Goal: Task Accomplishment & Management: Manage account settings

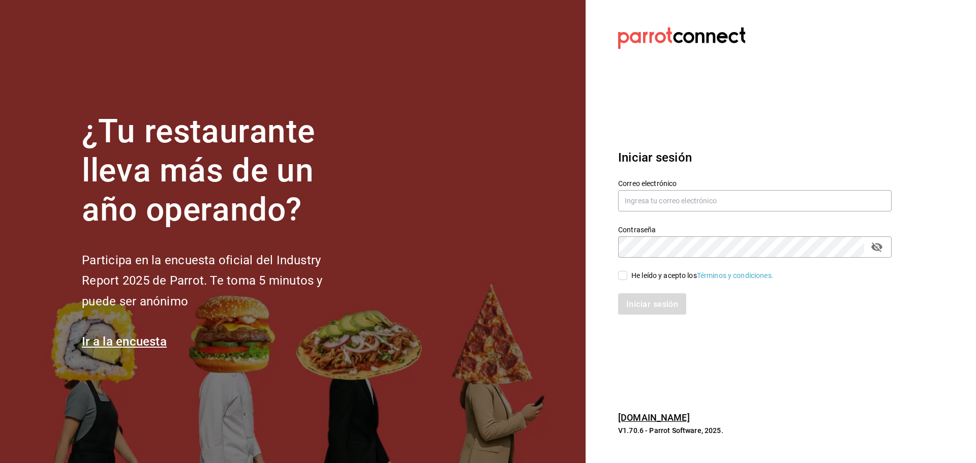
click at [675, 214] on div "Contraseña Contraseña" at bounding box center [749, 235] width 286 height 45
click at [673, 200] on input "text" at bounding box center [754, 200] width 273 height 21
type input "e"
drag, startPoint x: 687, startPoint y: 200, endPoint x: 670, endPoint y: 201, distance: 17.3
click at [670, 201] on input "[EMAIL_ADDRESS][DOMAIN_NAME]" at bounding box center [754, 200] width 273 height 21
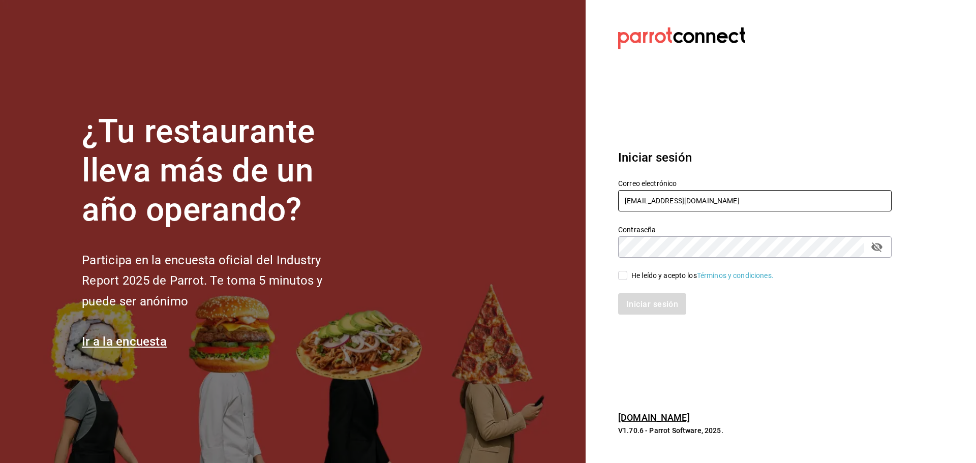
click at [748, 200] on input "[EMAIL_ADDRESS][DOMAIN_NAME]" at bounding box center [754, 200] width 273 height 21
type input "[EMAIL_ADDRESS][DOMAIN_NAME]"
click at [738, 199] on input "[EMAIL_ADDRESS][DOMAIN_NAME]" at bounding box center [754, 200] width 273 height 21
click at [677, 272] on font "He leído y acepto los" at bounding box center [664, 275] width 66 height 8
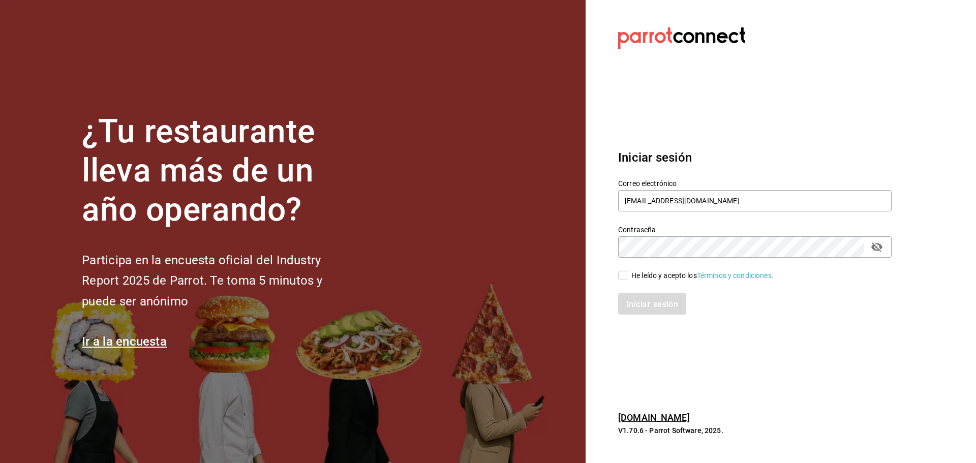
click at [627, 272] on input "He leído y acepto los Términos y condiciones." at bounding box center [622, 275] width 9 height 9
checkbox input "true"
click at [663, 310] on button "Iniciar sesión" at bounding box center [652, 303] width 69 height 21
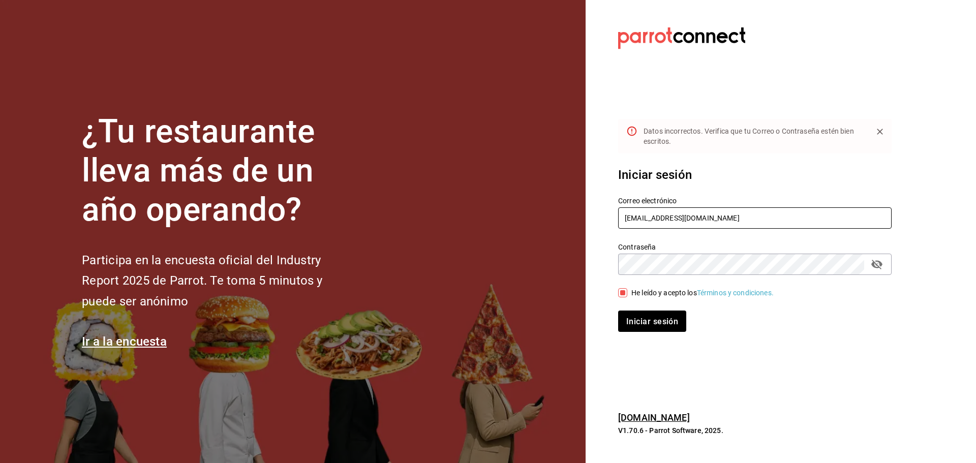
click at [736, 218] on input "[EMAIL_ADDRESS][DOMAIN_NAME]" at bounding box center [754, 217] width 273 height 21
type input "[EMAIL_ADDRESS][DOMAIN_NAME]"
click at [650, 322] on font "Iniciar sesión" at bounding box center [653, 321] width 52 height 10
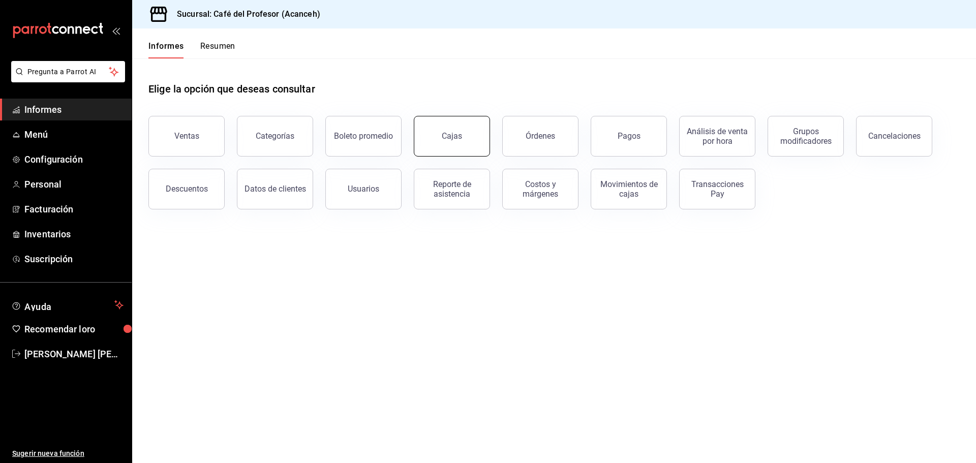
click at [468, 135] on link "Cajas" at bounding box center [452, 136] width 76 height 41
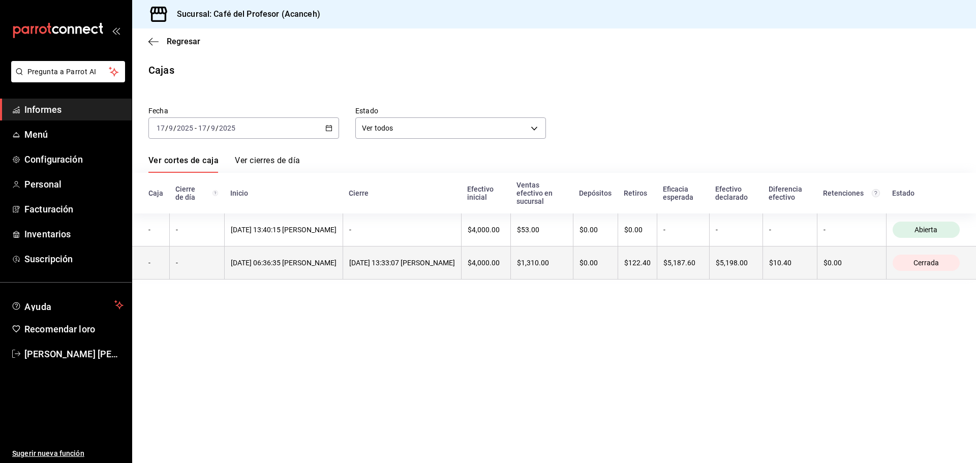
click at [390, 271] on th "17/09/2025 13:33:07 Noemí Correa" at bounding box center [402, 262] width 118 height 33
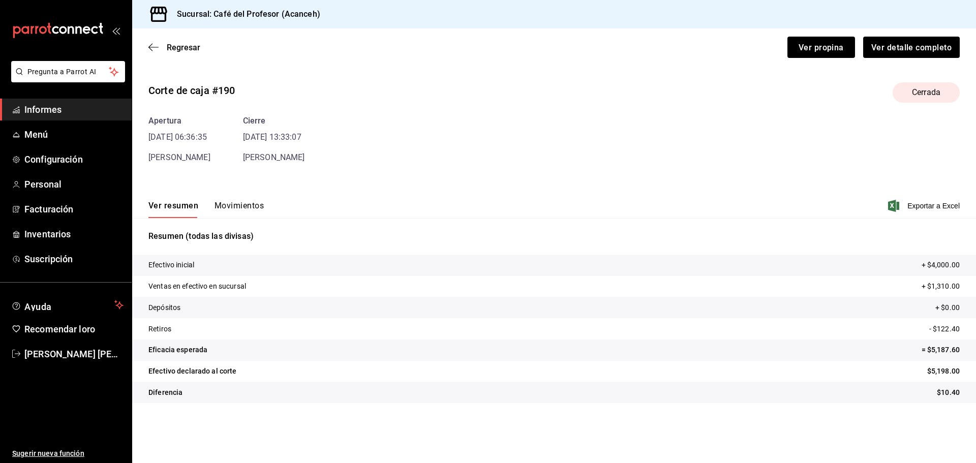
click at [242, 207] on font "Movimientos" at bounding box center [238, 206] width 49 height 10
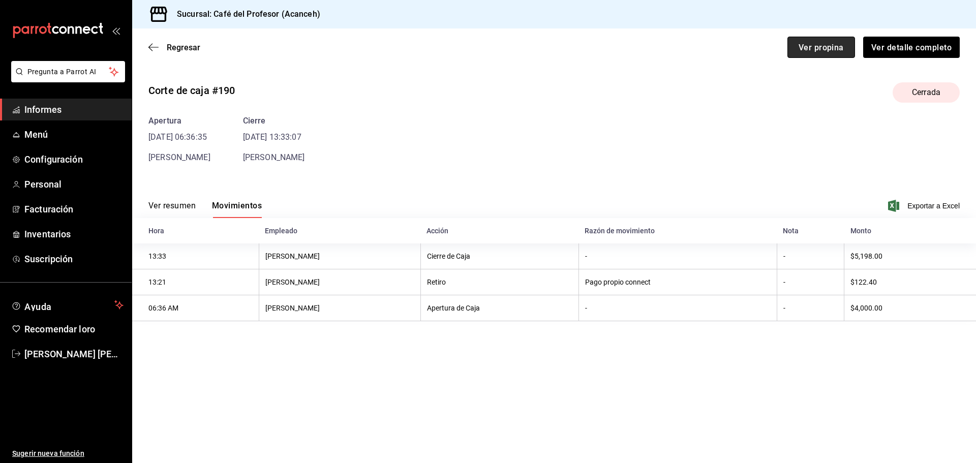
click at [834, 46] on font "Ver propina" at bounding box center [820, 47] width 45 height 10
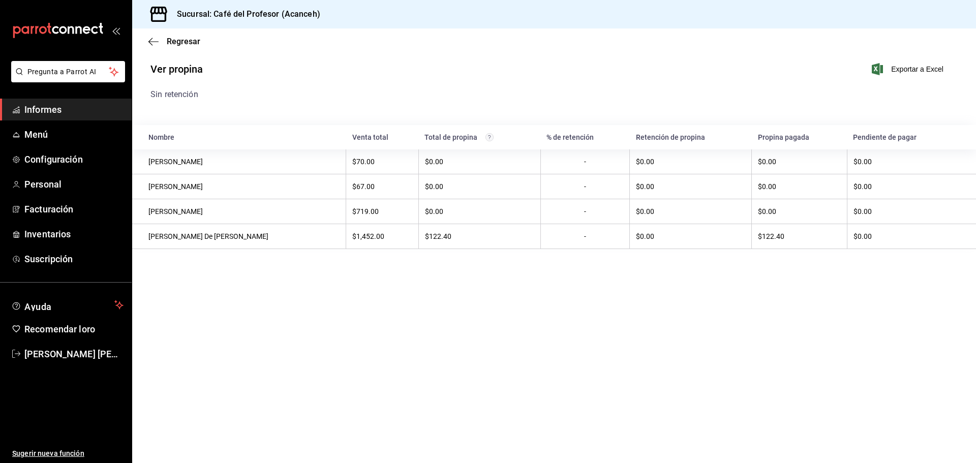
click at [185, 50] on div "Regresar" at bounding box center [554, 41] width 844 height 26
click at [185, 45] on font "Regresar" at bounding box center [184, 42] width 34 height 10
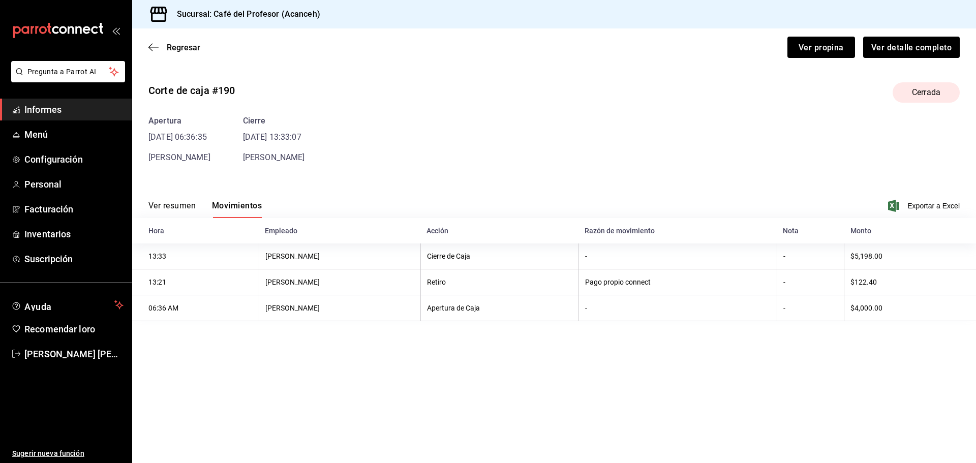
click at [188, 55] on div "Regresar Ver propina Ver detalle completo" at bounding box center [554, 47] width 844 height 38
click at [188, 50] on font "Regresar" at bounding box center [184, 48] width 34 height 10
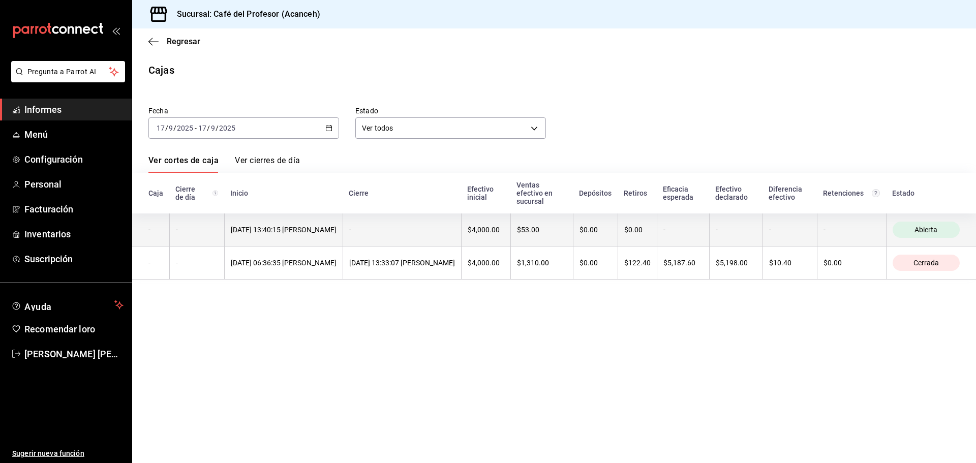
click at [326, 234] on font "17/09/2025 13:40:15 Noemí Correa" at bounding box center [284, 230] width 106 height 8
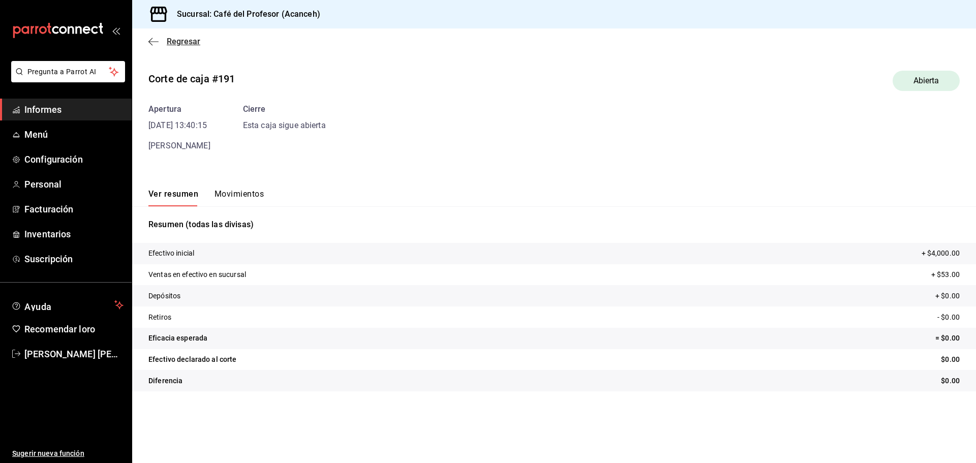
click at [198, 44] on font "Regresar" at bounding box center [184, 42] width 34 height 10
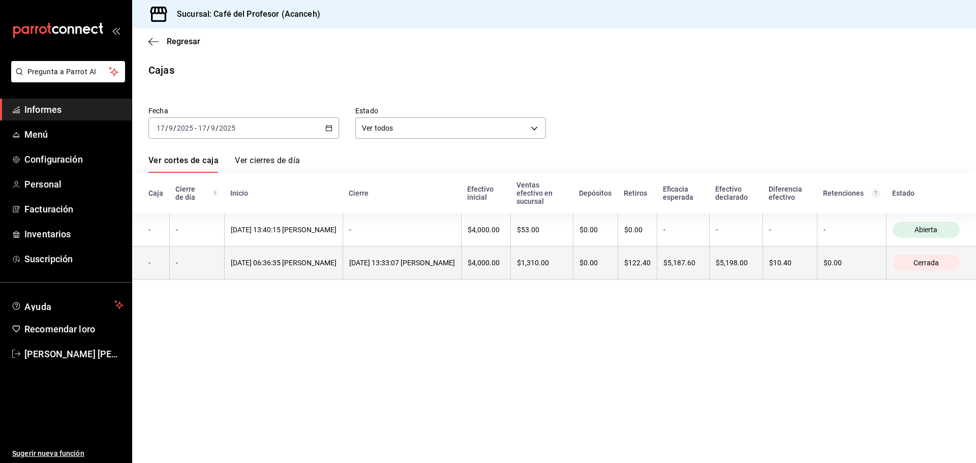
click at [417, 267] on font "17/09/2025 13:33:07 Noemí Correa" at bounding box center [402, 263] width 106 height 8
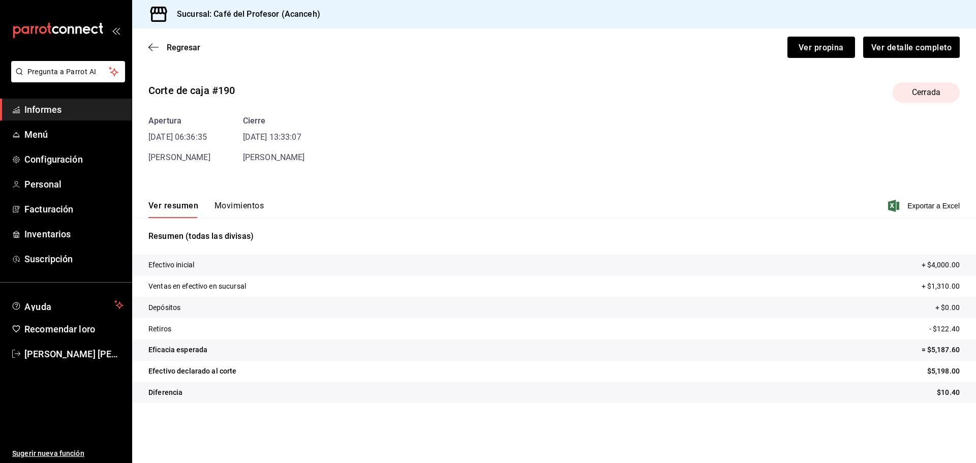
click at [220, 215] on button "Movimientos" at bounding box center [238, 209] width 49 height 18
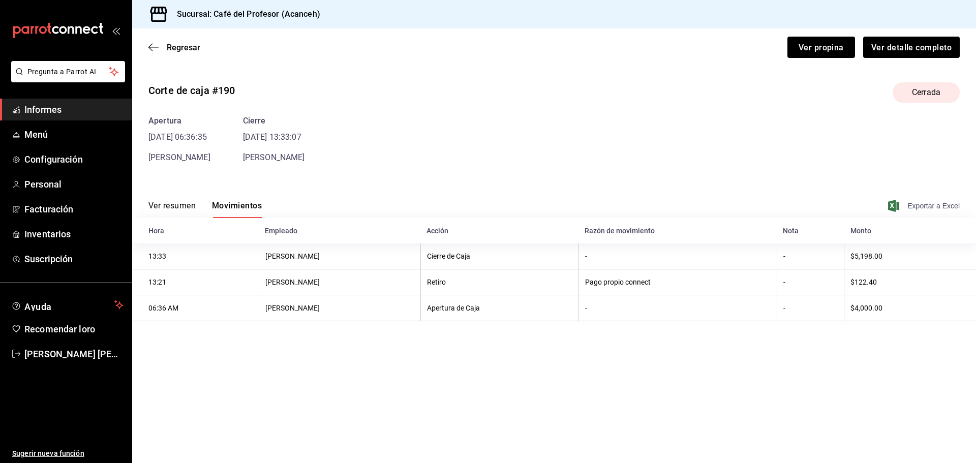
click at [913, 200] on span "Exportar a Excel" at bounding box center [925, 206] width 70 height 12
click at [942, 47] on font "Ver detalle completo" at bounding box center [911, 47] width 80 height 10
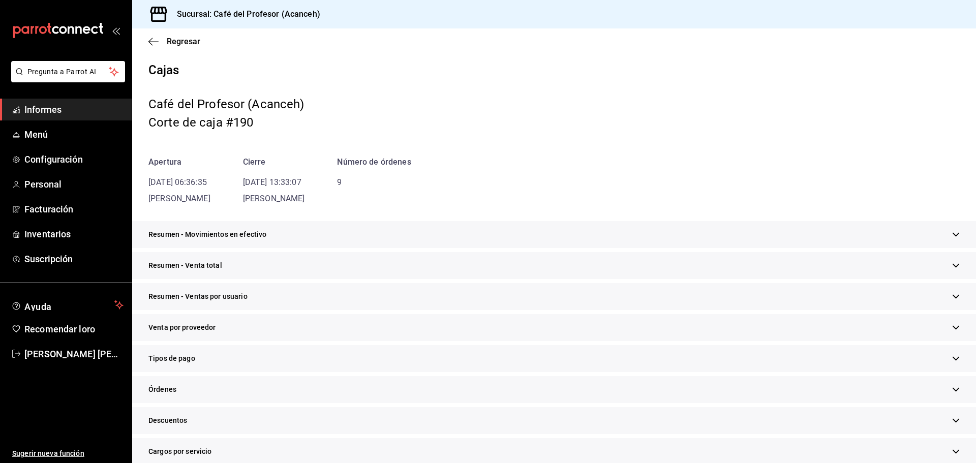
drag, startPoint x: 725, startPoint y: 186, endPoint x: 716, endPoint y: 224, distance: 39.2
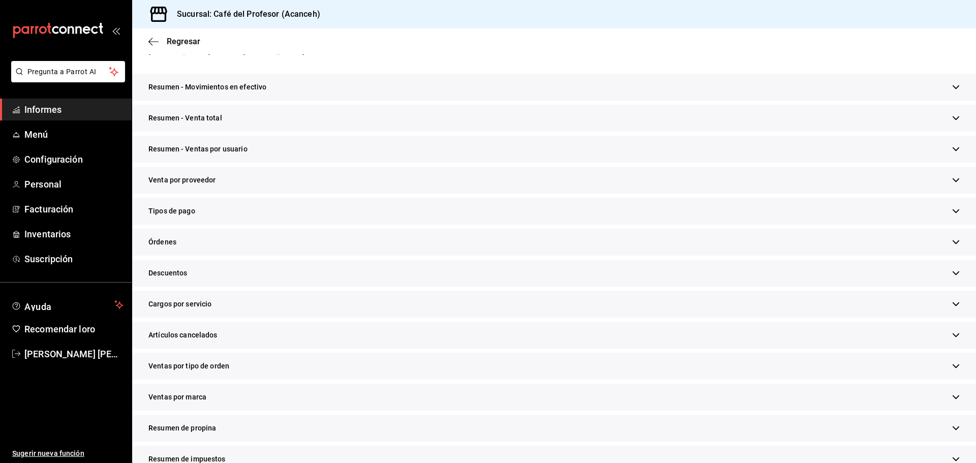
scroll to position [200, 0]
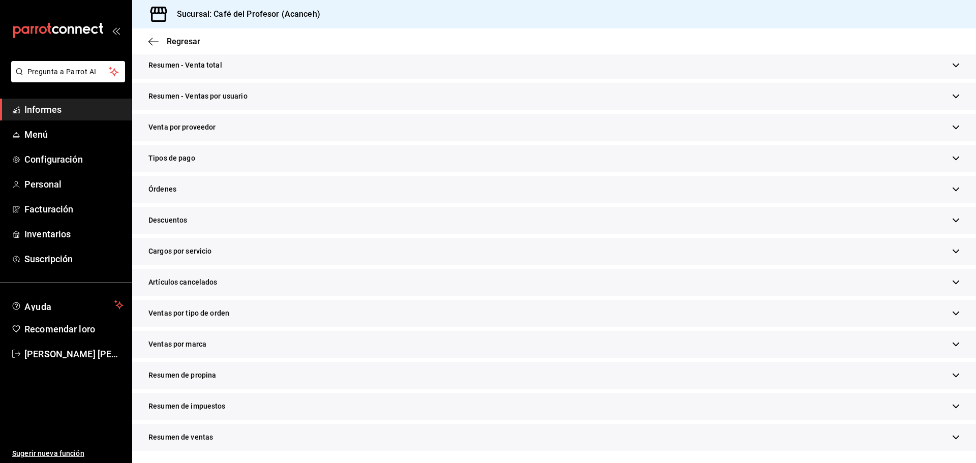
click at [510, 378] on div "Resumen de propina" at bounding box center [554, 375] width 844 height 27
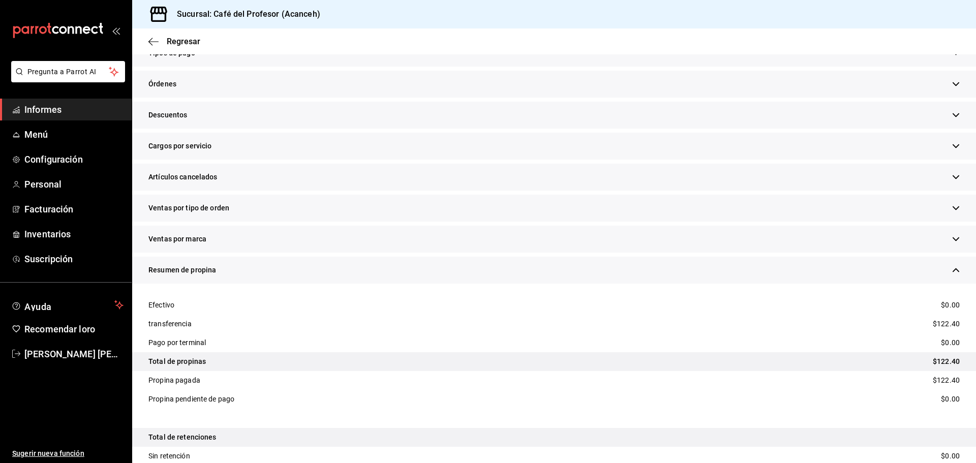
scroll to position [386, 0]
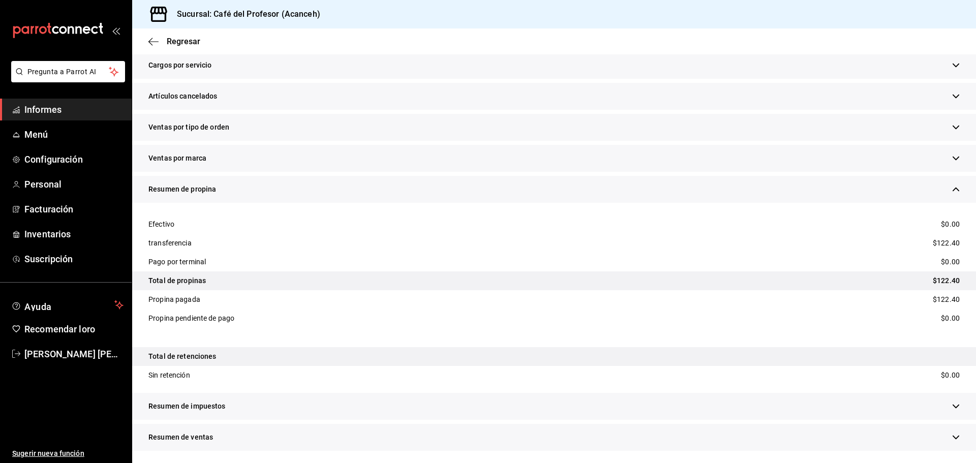
click at [519, 400] on div "Resumen de impuestos" at bounding box center [554, 406] width 844 height 27
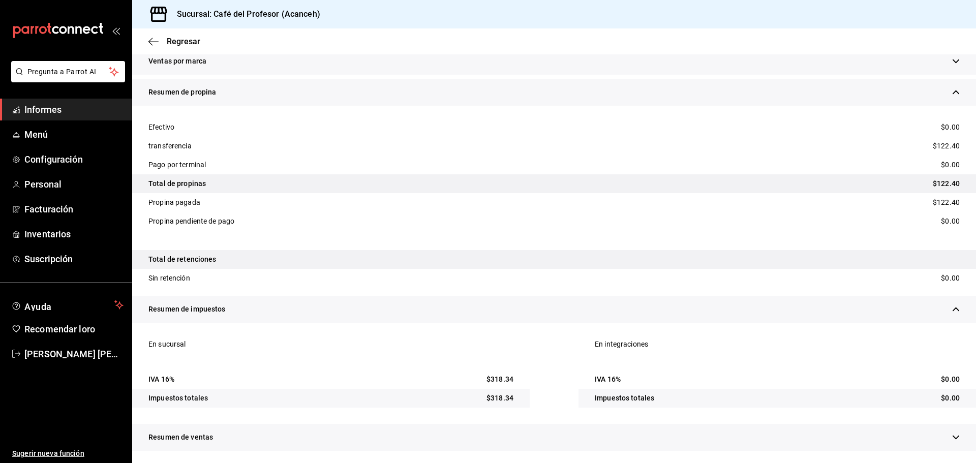
click at [526, 426] on div "Resumen de ventas" at bounding box center [554, 437] width 844 height 27
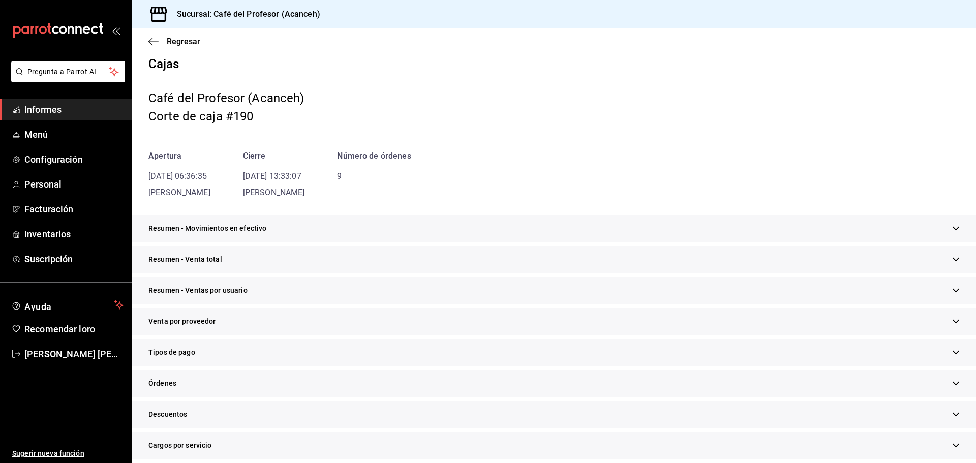
scroll to position [0, 0]
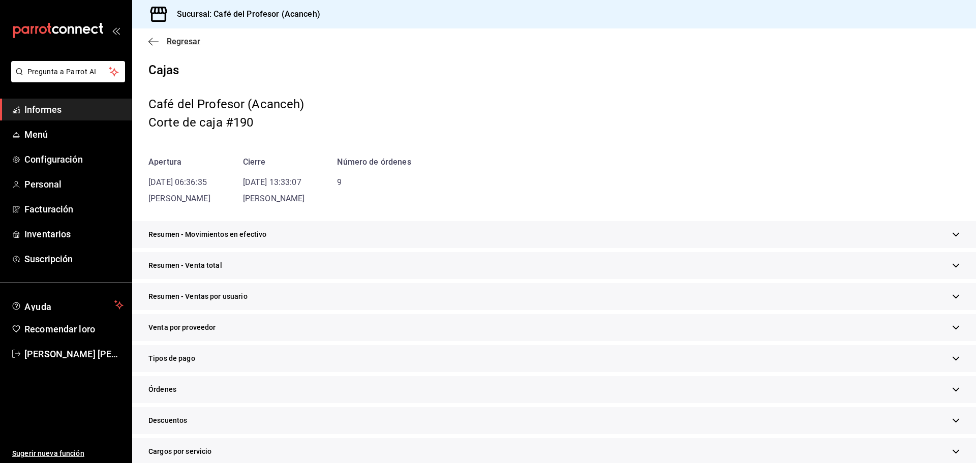
click at [170, 41] on font "Regresar" at bounding box center [184, 42] width 34 height 10
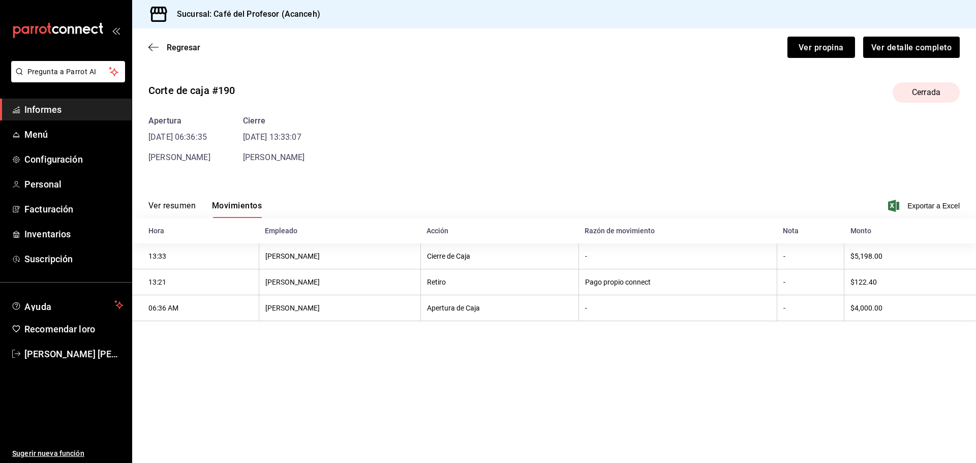
click at [183, 206] on font "Ver resumen" at bounding box center [171, 206] width 47 height 10
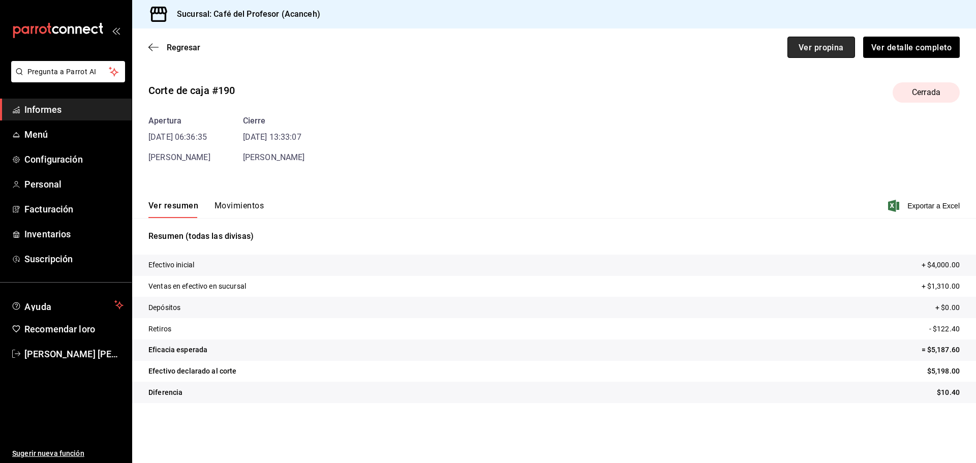
click at [818, 53] on button "Ver propina" at bounding box center [821, 47] width 68 height 21
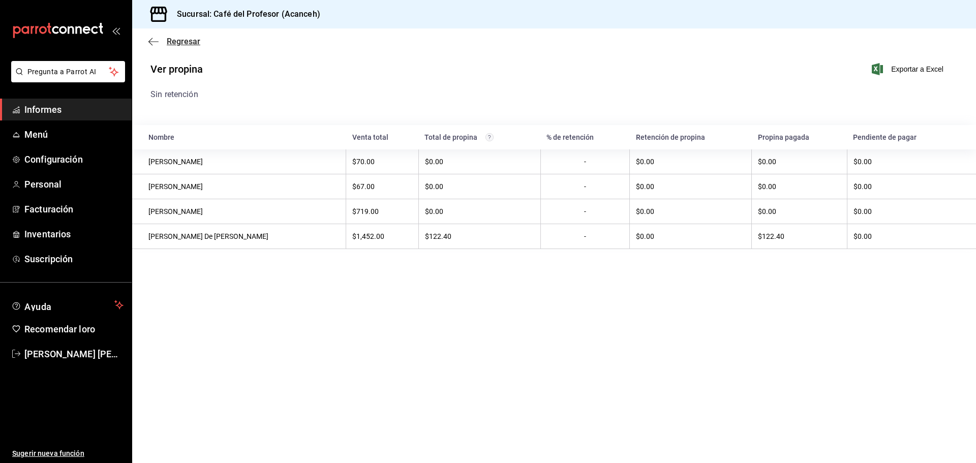
click at [160, 38] on span "Regresar" at bounding box center [174, 42] width 52 height 10
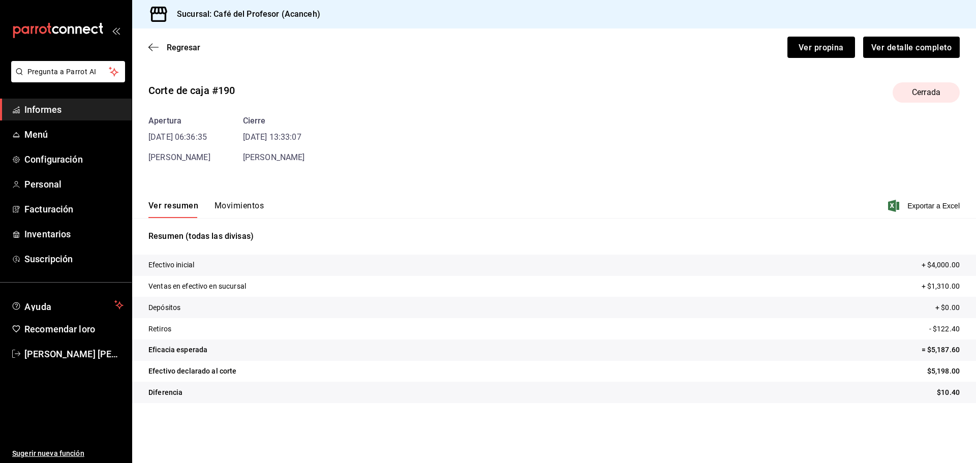
click at [498, 120] on div "Apertura 17/09/25 06:36:35 Naomi Correa Cierre 17/09/25 13:33:07 Naomi Correa" at bounding box center [553, 139] width 811 height 49
click at [185, 40] on div "Regresar Ver propina Ver detalle completo" at bounding box center [554, 47] width 844 height 38
click at [183, 47] on font "Regresar" at bounding box center [184, 48] width 34 height 10
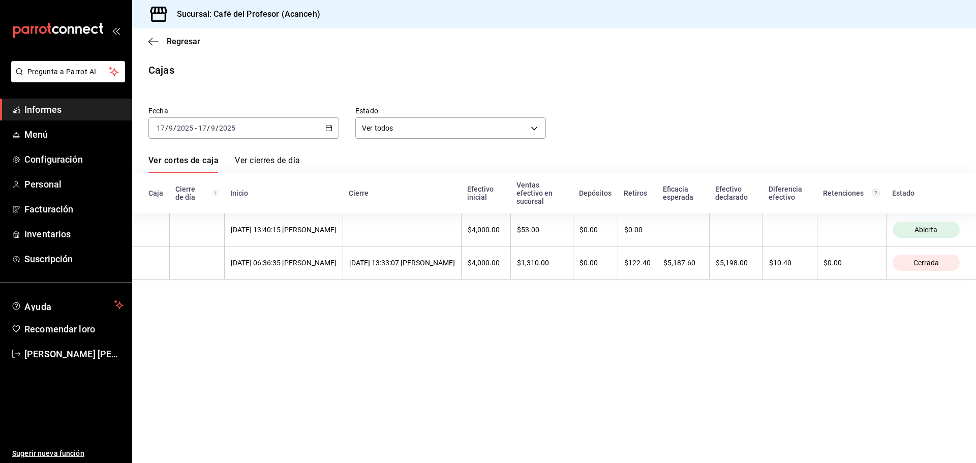
click at [263, 120] on div "2025-09-17 17 / 9 / 2025 - 2025-09-17 17 / 9 / 2025" at bounding box center [243, 127] width 191 height 21
click at [242, 94] on div "Fecha 2025-09-17 17 / 9 / 2025 - 2025-09-17 17 / 9 / 2025" at bounding box center [235, 114] width 207 height 49
click at [166, 39] on span "Regresar" at bounding box center [174, 42] width 52 height 10
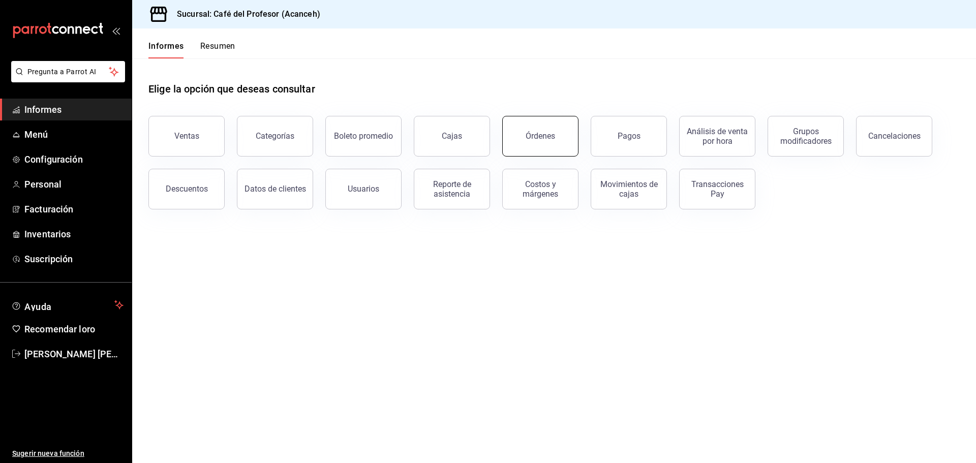
click at [551, 138] on font "Órdenes" at bounding box center [539, 136] width 29 height 10
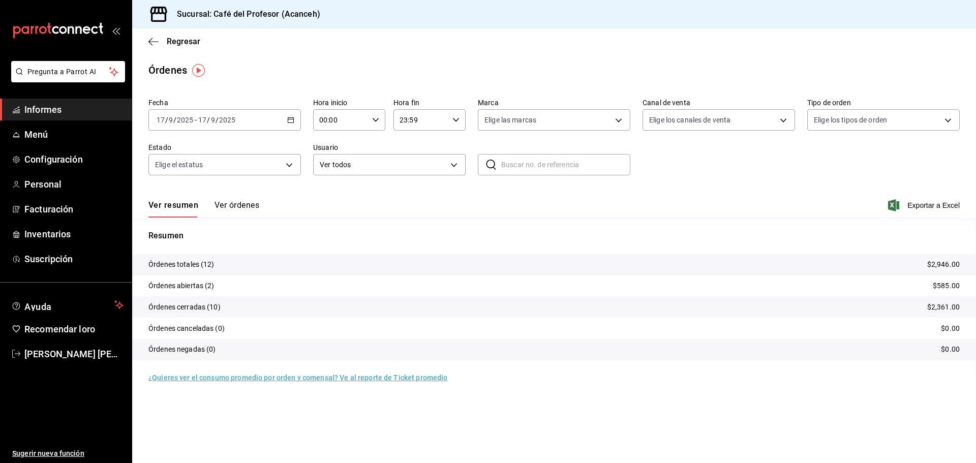
click at [235, 204] on font "Ver órdenes" at bounding box center [236, 205] width 45 height 10
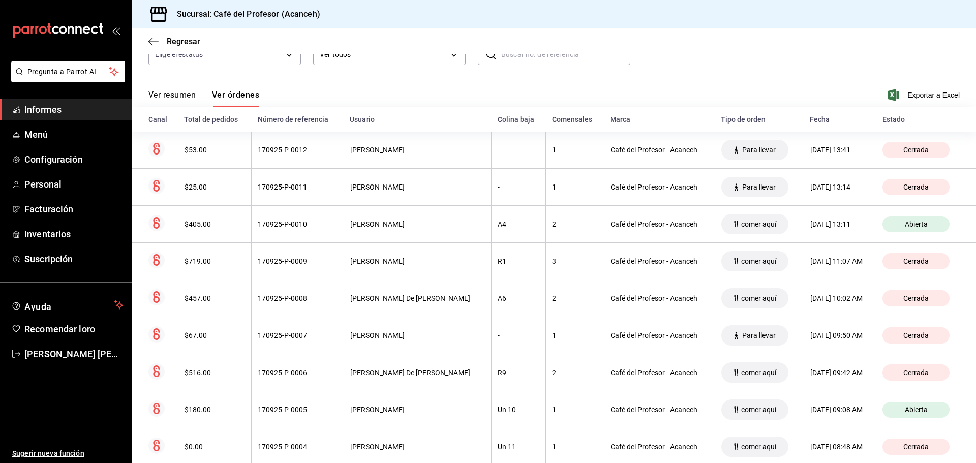
scroll to position [43, 0]
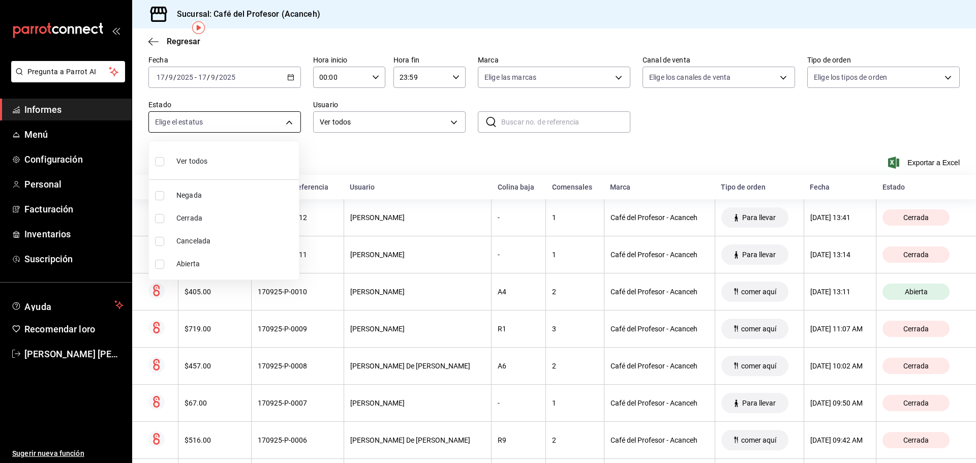
click at [290, 122] on body "Pregunta a Parrot AI Informes Menú Configuración Personal Facturación Inventari…" at bounding box center [488, 231] width 976 height 463
drag, startPoint x: 290, startPoint y: 122, endPoint x: 359, endPoint y: 115, distance: 69.5
click at [290, 125] on div at bounding box center [488, 231] width 976 height 463
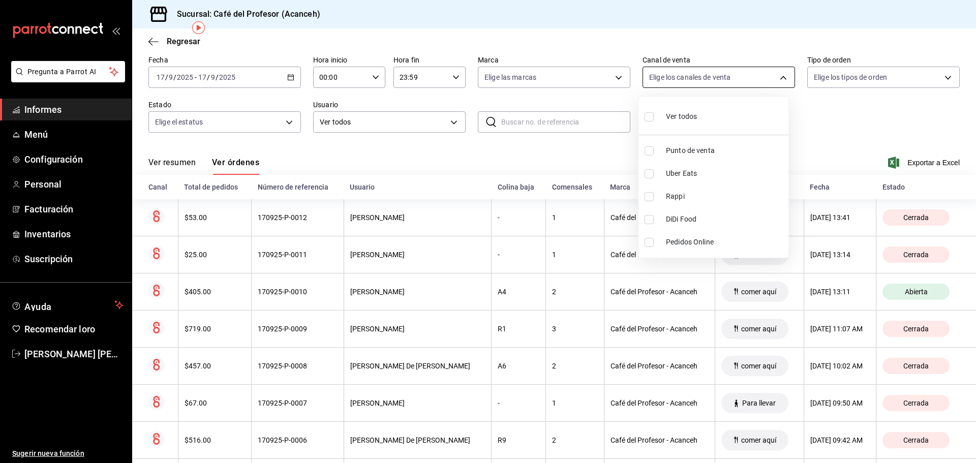
click at [693, 81] on body "Pregunta a Parrot AI Informes Menú Configuración Personal Facturación Inventari…" at bounding box center [488, 231] width 976 height 463
click at [693, 81] on div at bounding box center [488, 231] width 976 height 463
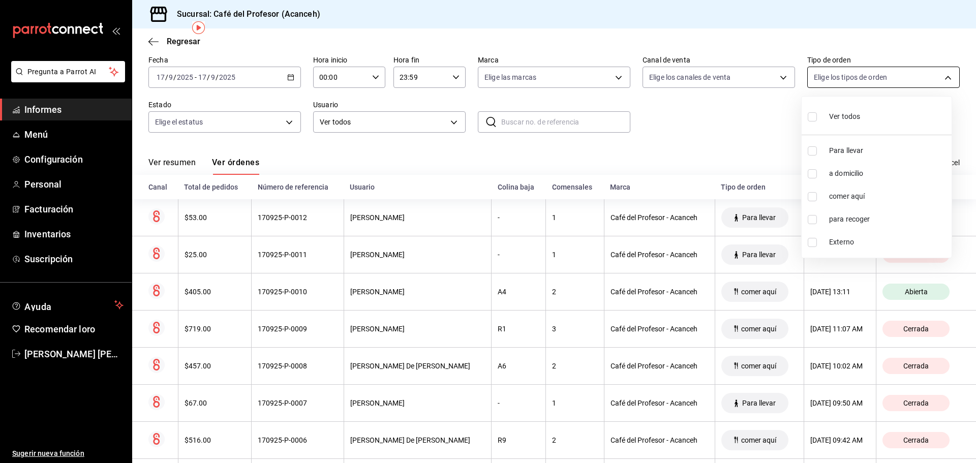
click at [836, 79] on body "Pregunta a Parrot AI Informes Menú Configuración Personal Facturación Inventari…" at bounding box center [488, 231] width 976 height 463
click at [836, 79] on div at bounding box center [488, 231] width 976 height 463
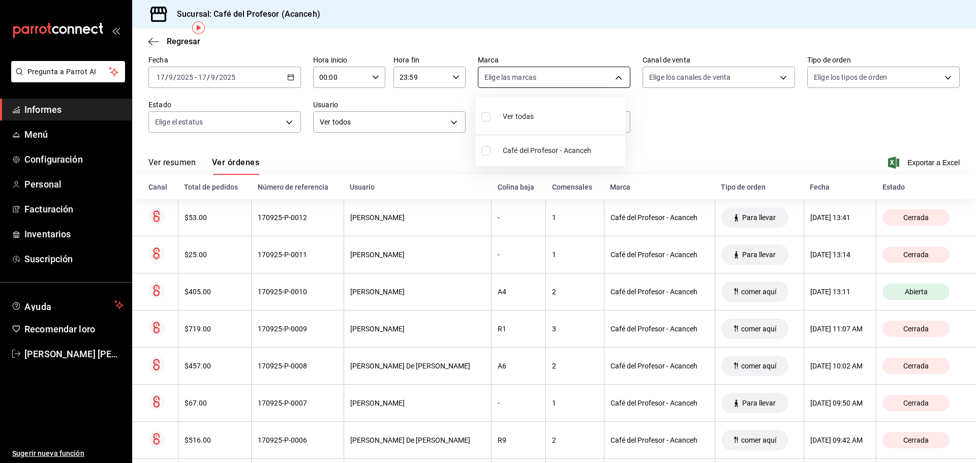
click at [578, 75] on body "Pregunta a Parrot AI Informes Menú Configuración Personal Facturación Inventari…" at bounding box center [488, 231] width 976 height 463
click at [578, 75] on div at bounding box center [488, 231] width 976 height 463
click at [428, 120] on body "Pregunta a Parrot AI Informes Menú Configuración Personal Facturación Inventari…" at bounding box center [488, 231] width 976 height 463
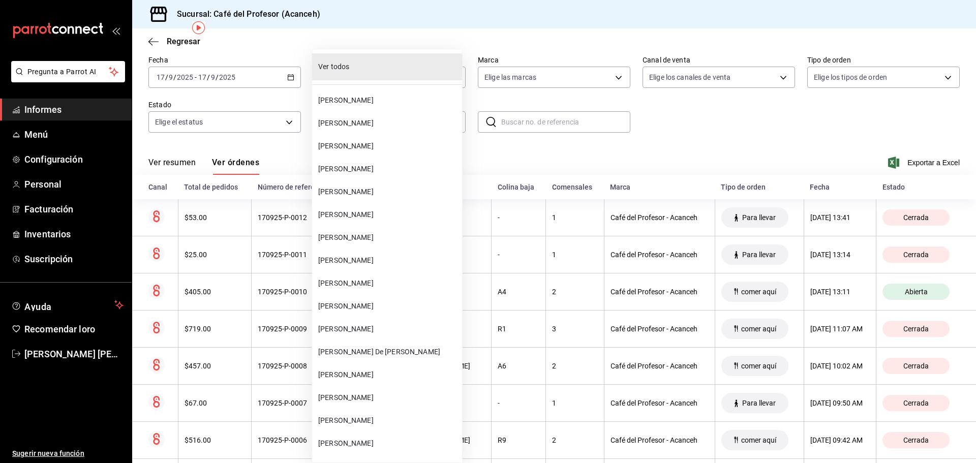
click at [549, 96] on div at bounding box center [488, 231] width 976 height 463
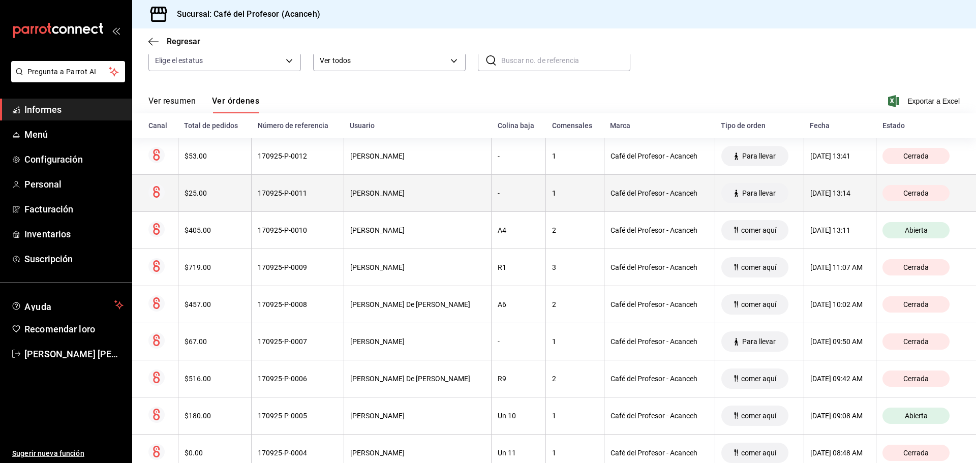
scroll to position [117, 0]
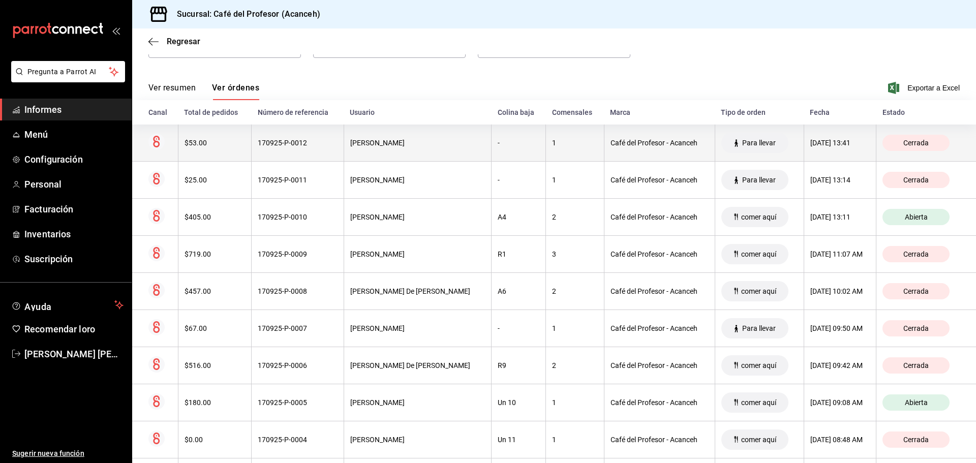
click at [211, 140] on div "$53.00" at bounding box center [214, 143] width 61 height 8
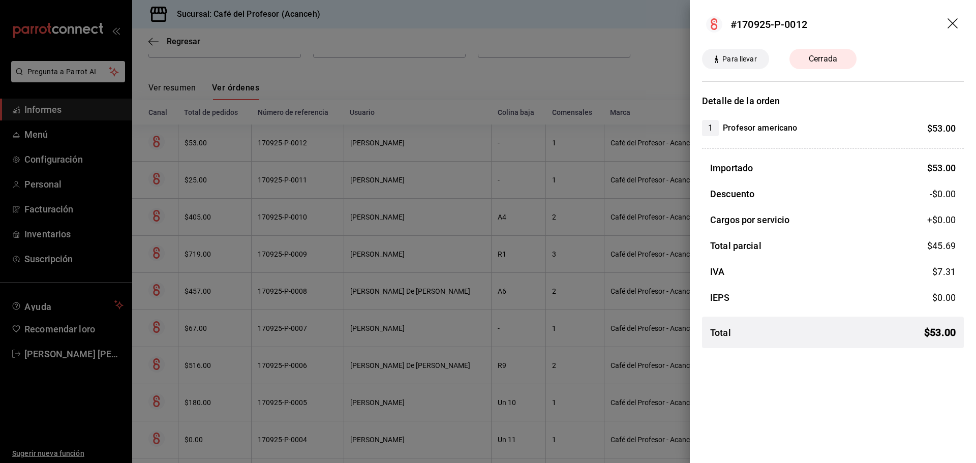
click at [211, 139] on div at bounding box center [488, 231] width 976 height 463
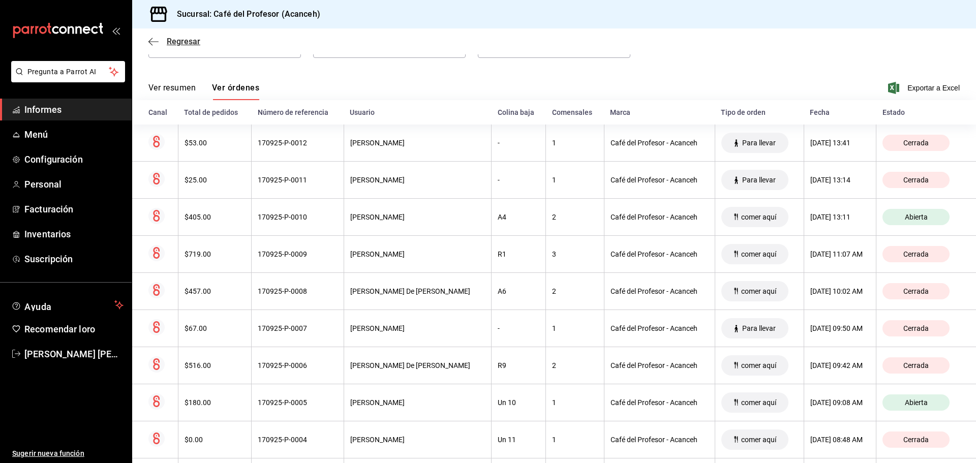
click at [184, 44] on font "Regresar" at bounding box center [184, 42] width 34 height 10
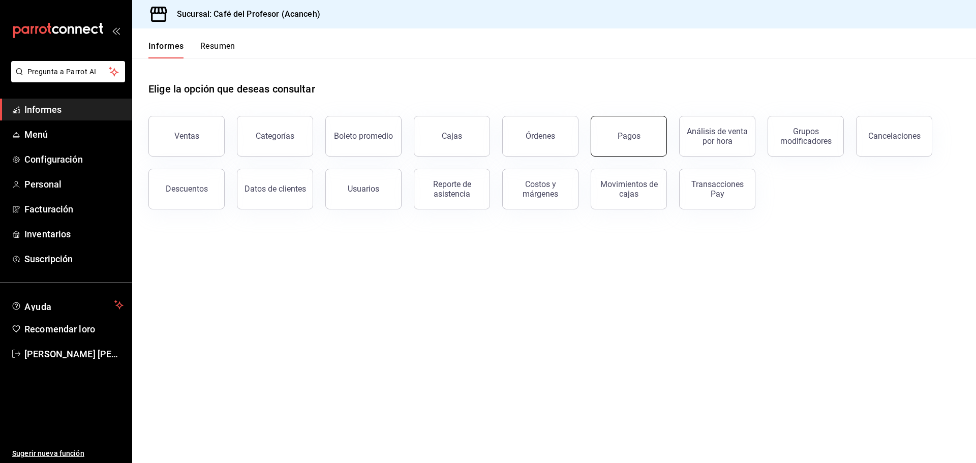
click at [641, 140] on button "Pagos" at bounding box center [629, 136] width 76 height 41
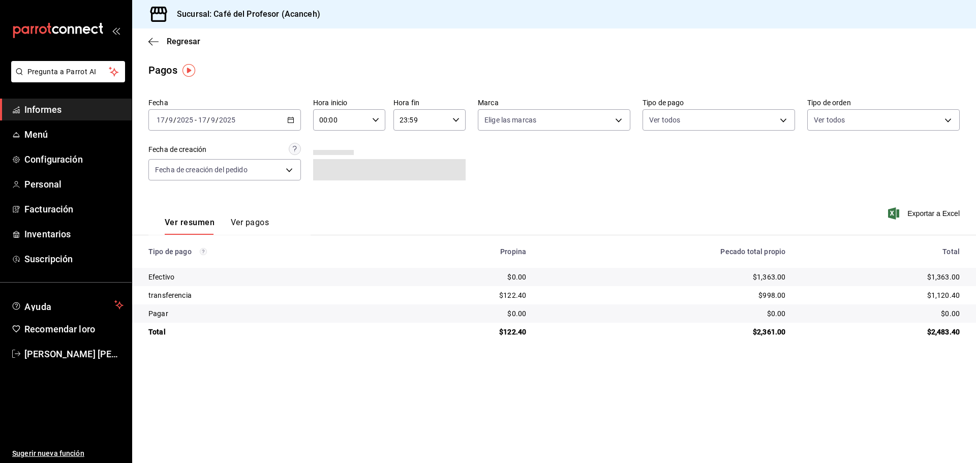
drag, startPoint x: 548, startPoint y: 162, endPoint x: 544, endPoint y: 169, distance: 8.2
drag, startPoint x: 542, startPoint y: 171, endPoint x: 433, endPoint y: 185, distance: 109.6
click at [540, 172] on div "Fecha 2025-09-17 17 / 9 / 2025 - 2025-09-17 17 / 9 / 2025 Hora inicio 00:00 Hor…" at bounding box center [553, 143] width 811 height 99
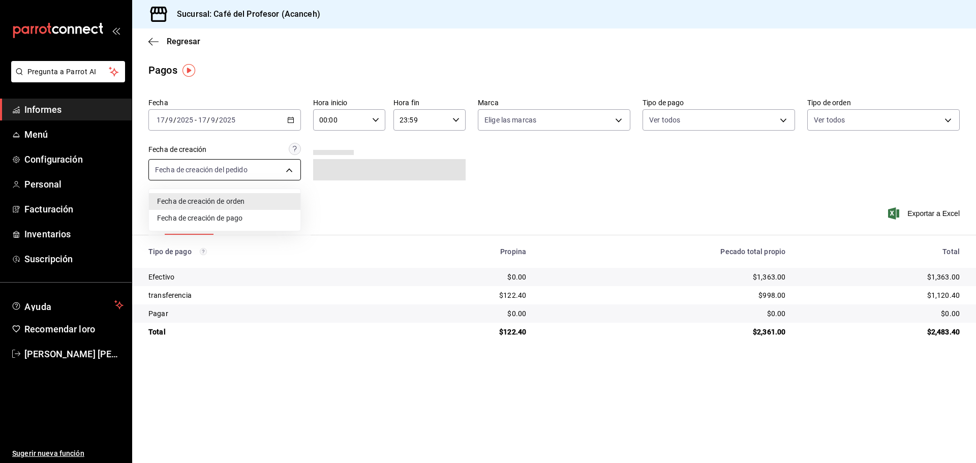
click at [280, 166] on body "Pregunta a Parrot AI Informes Menú Configuración Personal Facturación Inventari…" at bounding box center [488, 231] width 976 height 463
click at [280, 166] on div at bounding box center [488, 231] width 976 height 463
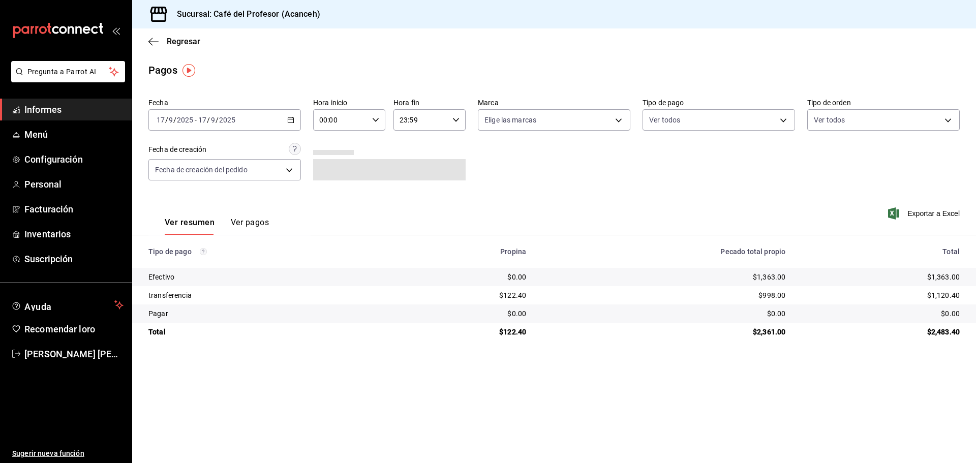
click at [254, 214] on div "Ver resumen Ver pagos" at bounding box center [208, 220] width 120 height 30
click at [254, 219] on font "Ver pagos" at bounding box center [250, 223] width 38 height 10
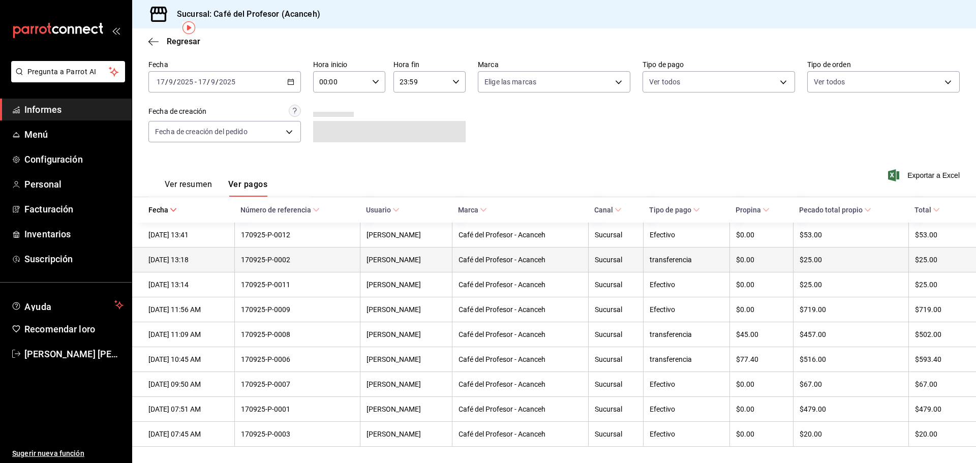
scroll to position [43, 0]
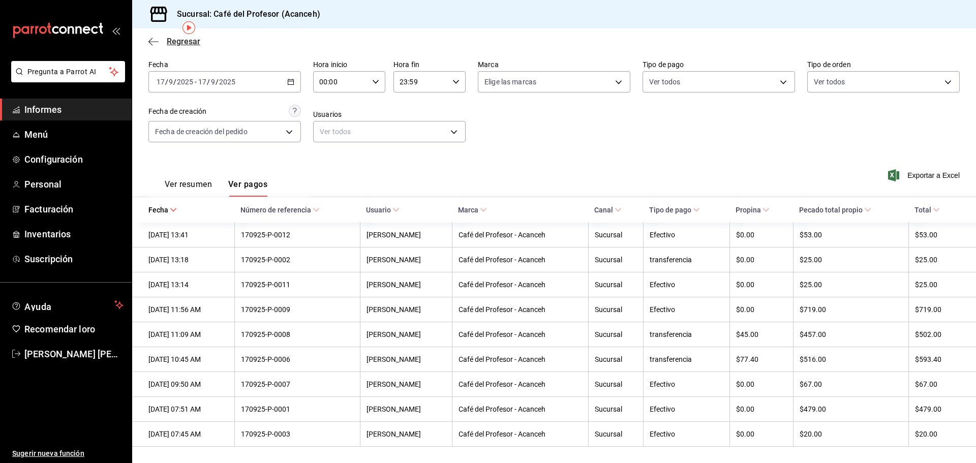
click at [185, 39] on font "Regresar" at bounding box center [184, 42] width 34 height 10
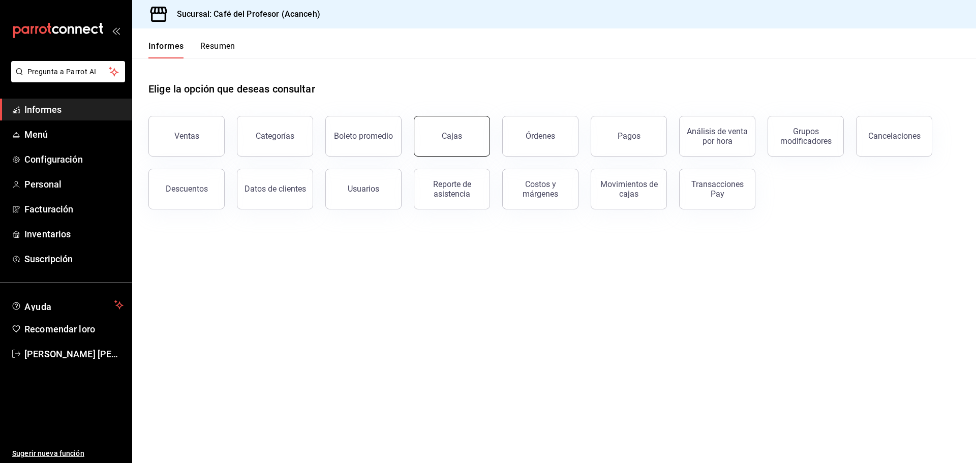
click at [453, 152] on link "Cajas" at bounding box center [452, 136] width 76 height 41
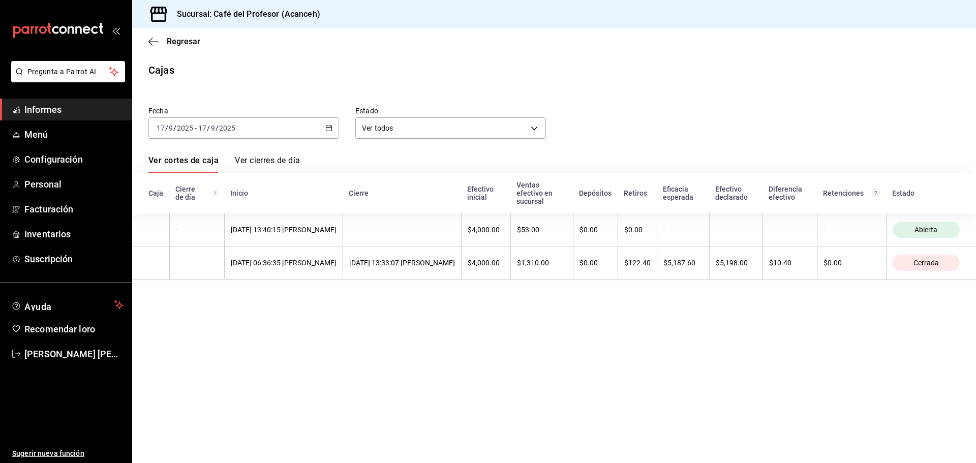
drag, startPoint x: 598, startPoint y: 376, endPoint x: 568, endPoint y: 367, distance: 30.7
click at [595, 375] on main "Regresar Cajas Fecha 2025-09-17 17 / 9 / 2025 - 2025-09-17 17 / 9 / 2025 Estado…" at bounding box center [554, 245] width 844 height 434
click at [186, 45] on font "Regresar" at bounding box center [184, 42] width 34 height 10
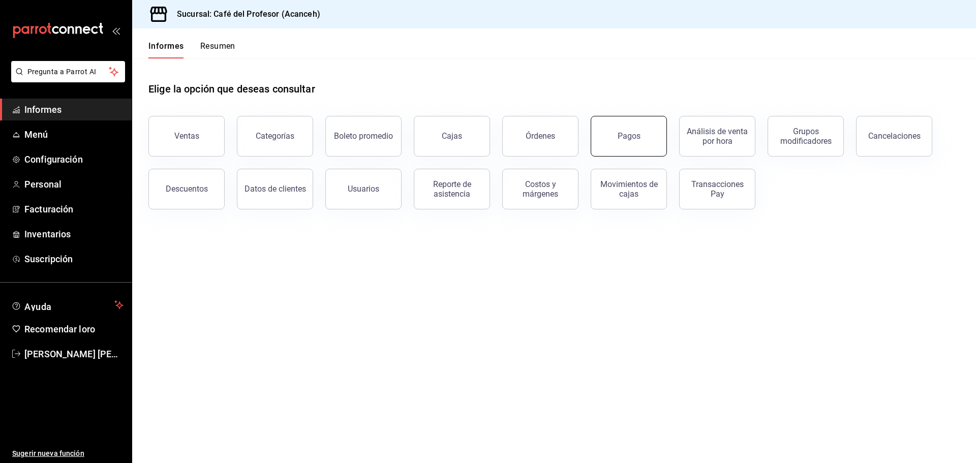
click at [633, 153] on button "Pagos" at bounding box center [629, 136] width 76 height 41
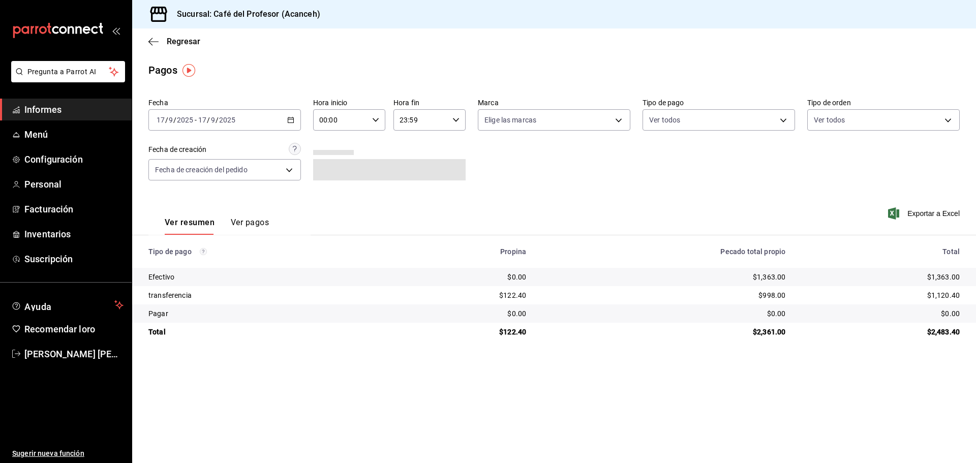
click at [252, 218] on font "Ver pagos" at bounding box center [250, 223] width 38 height 10
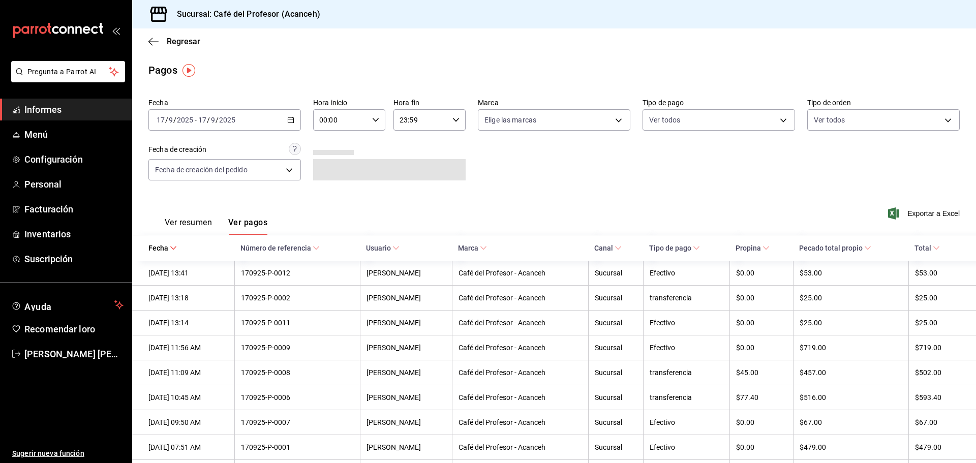
click at [533, 148] on div "Fecha 2025-09-17 17 / 9 / 2025 - 2025-09-17 17 / 9 / 2025 Hora inicio 00:00 Hor…" at bounding box center [553, 143] width 811 height 99
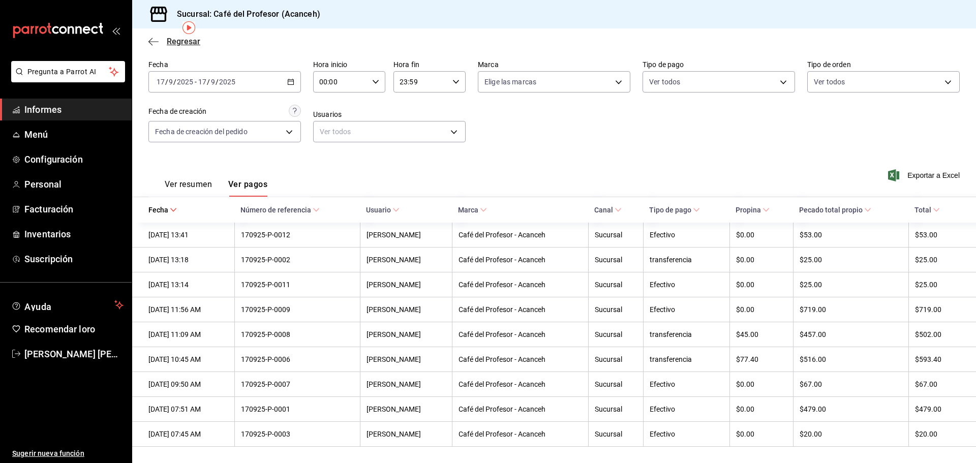
click at [173, 40] on font "Regresar" at bounding box center [184, 42] width 34 height 10
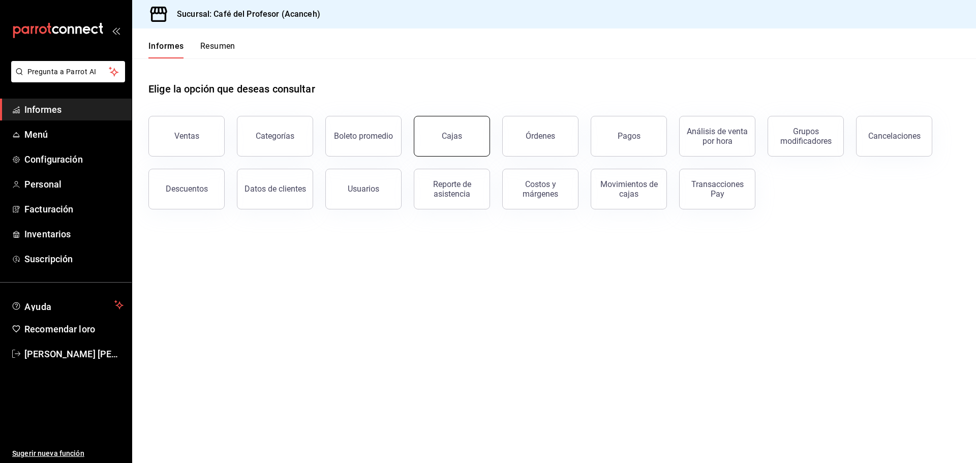
click at [458, 133] on font "Cajas" at bounding box center [452, 136] width 21 height 10
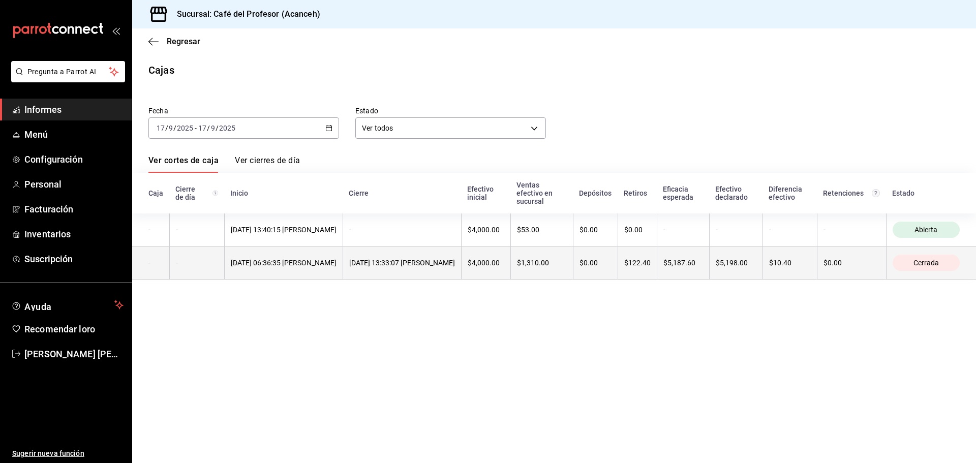
click at [453, 261] on font "17/09/2025 13:33:07 Noemí Correa" at bounding box center [402, 263] width 106 height 8
